Goal: Information Seeking & Learning: Learn about a topic

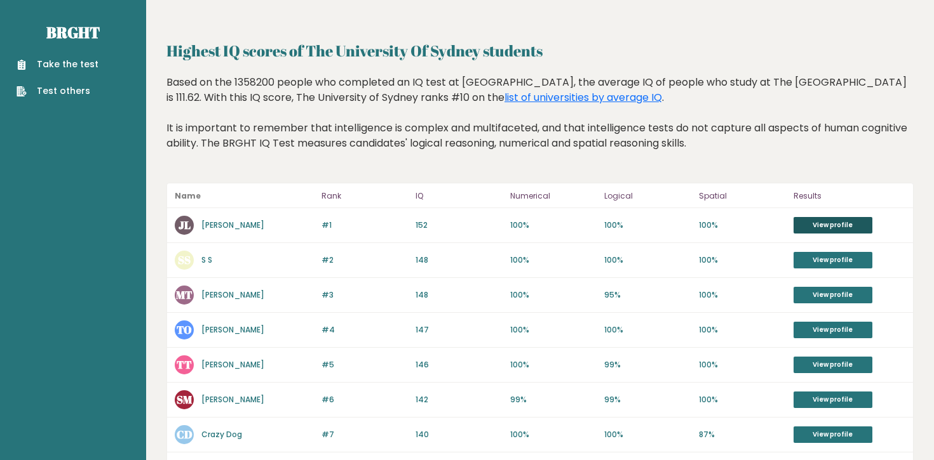
click at [852, 226] on link "View profile" at bounding box center [832, 225] width 79 height 17
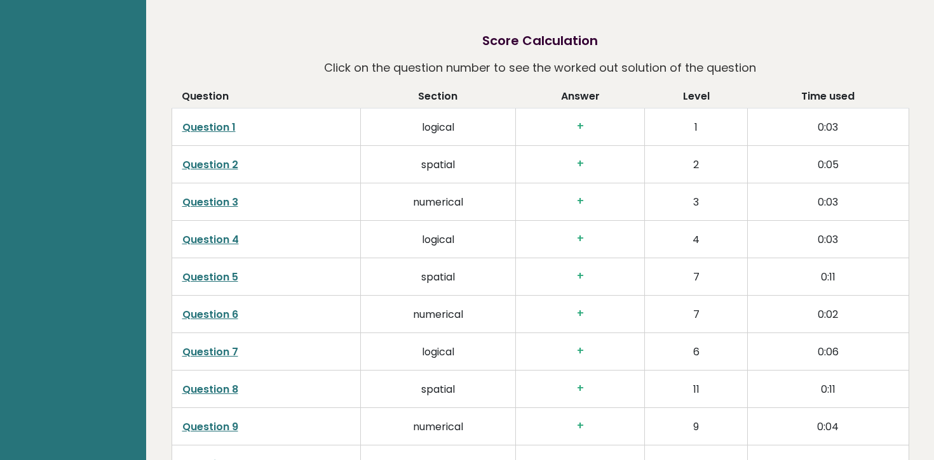
scroll to position [1863, 0]
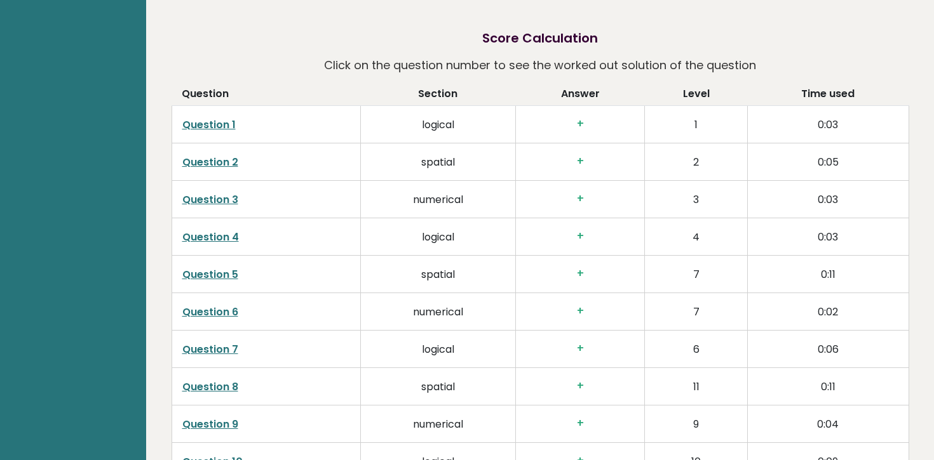
click at [217, 117] on link "Question 1" at bounding box center [208, 124] width 53 height 15
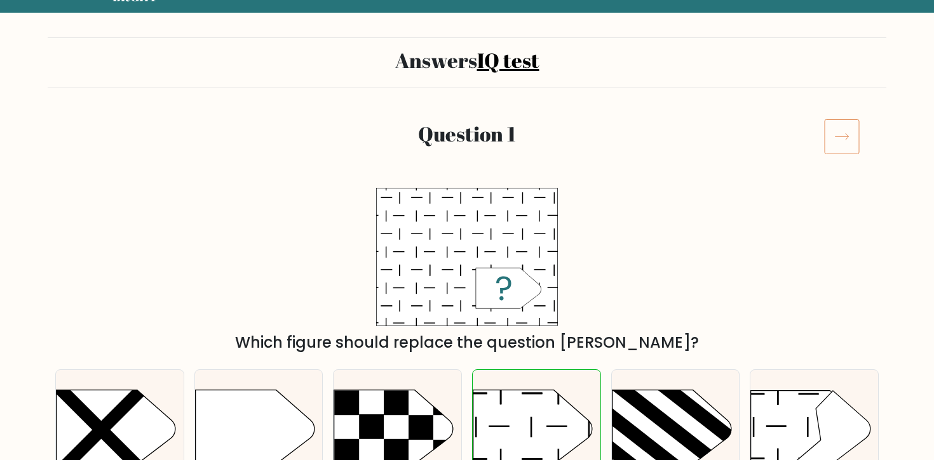
scroll to position [217, 0]
